Goal: Navigation & Orientation: Understand site structure

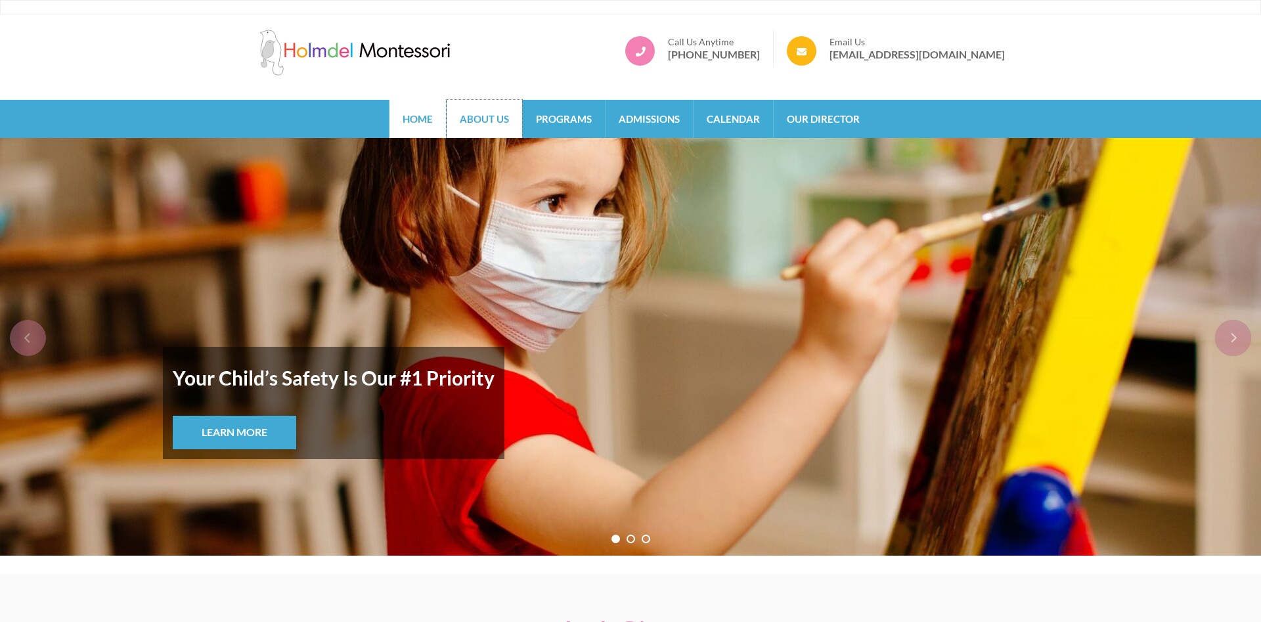
click at [477, 125] on link "About Us" at bounding box center [485, 119] width 76 height 38
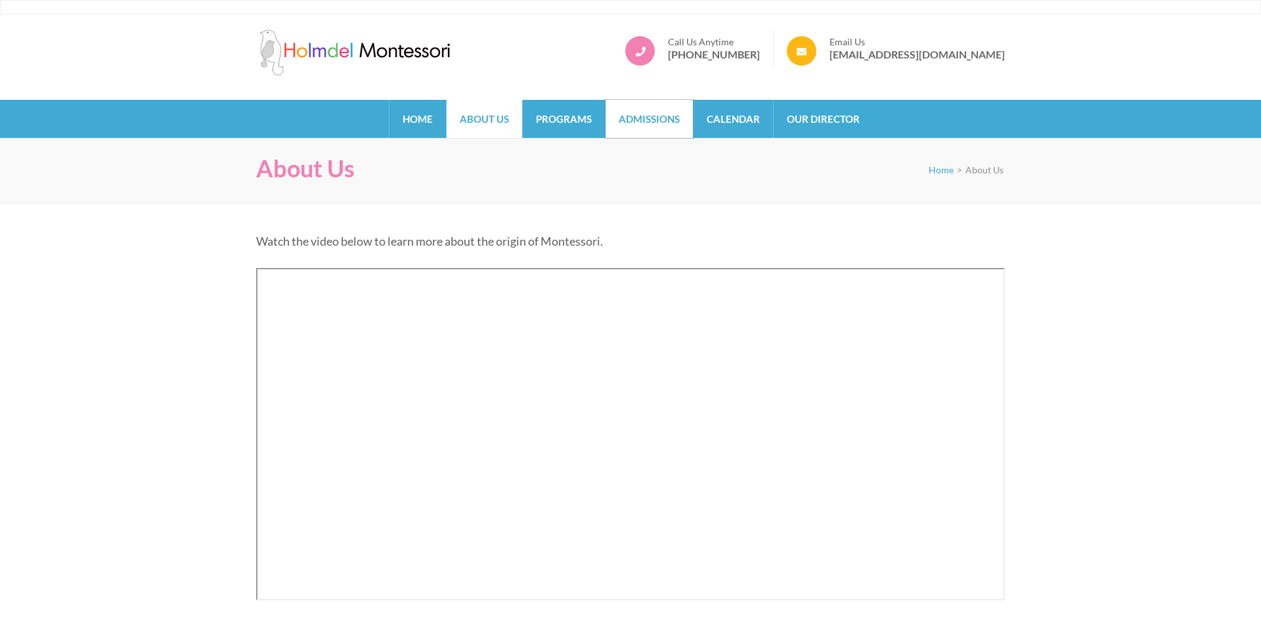
click at [648, 123] on link "Admissions" at bounding box center [649, 119] width 87 height 38
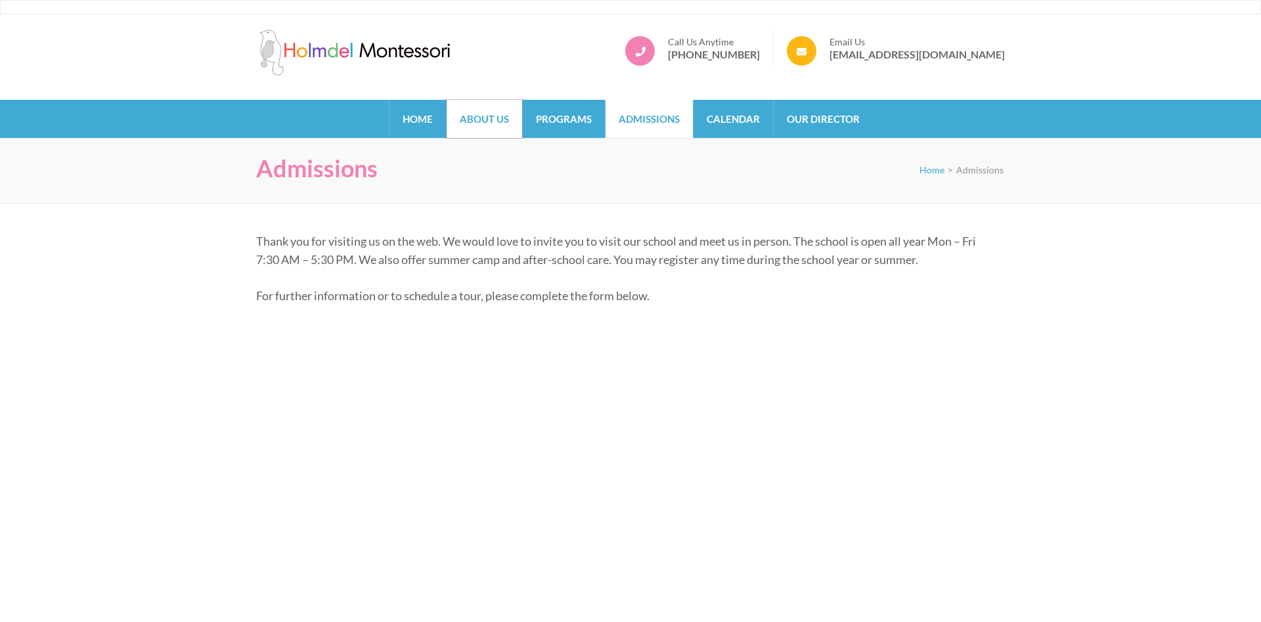
click at [478, 112] on link "About Us" at bounding box center [485, 119] width 76 height 38
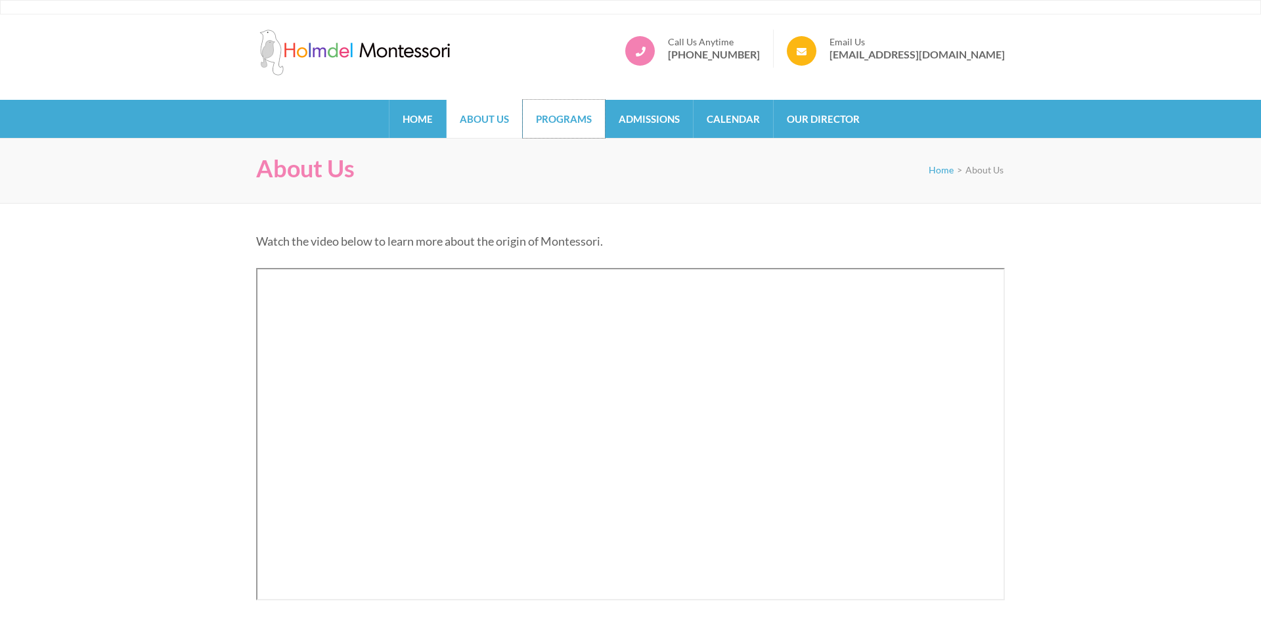
click at [543, 118] on link "Programs" at bounding box center [564, 119] width 82 height 38
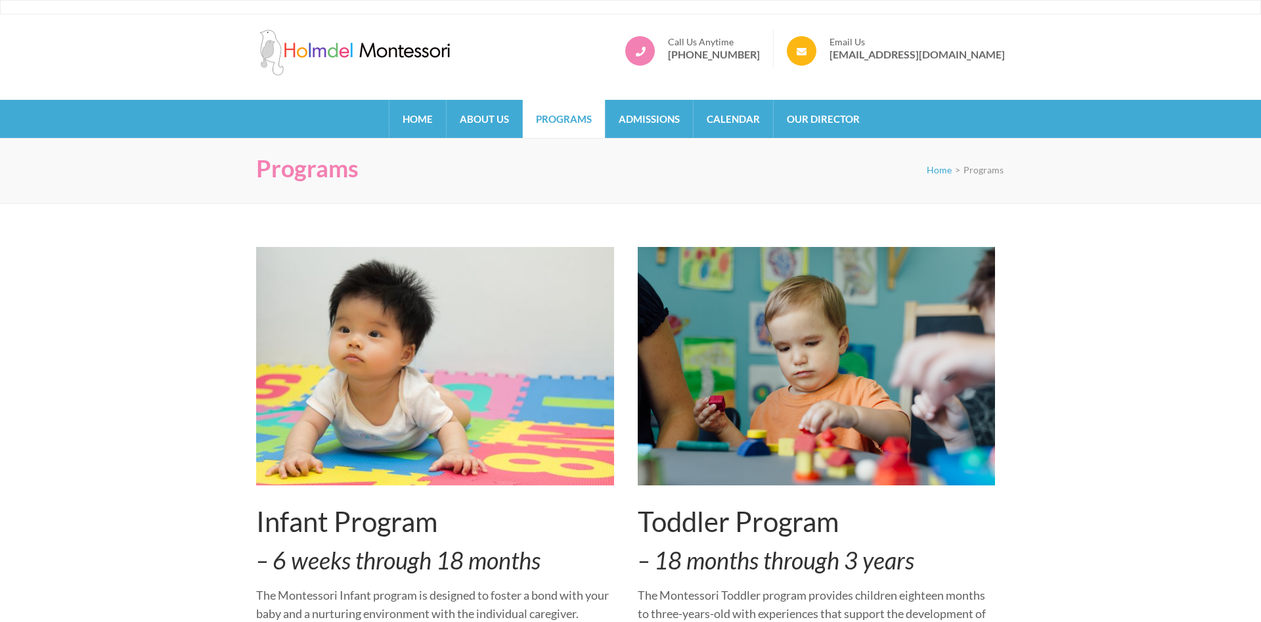
click at [519, 20] on div "Holmdel Montessori School Call Us Anytime 732-298-6678 Email Us info@holmdelmon…" at bounding box center [630, 56] width 1261 height 85
